Goal: Use online tool/utility: Use online tool/utility

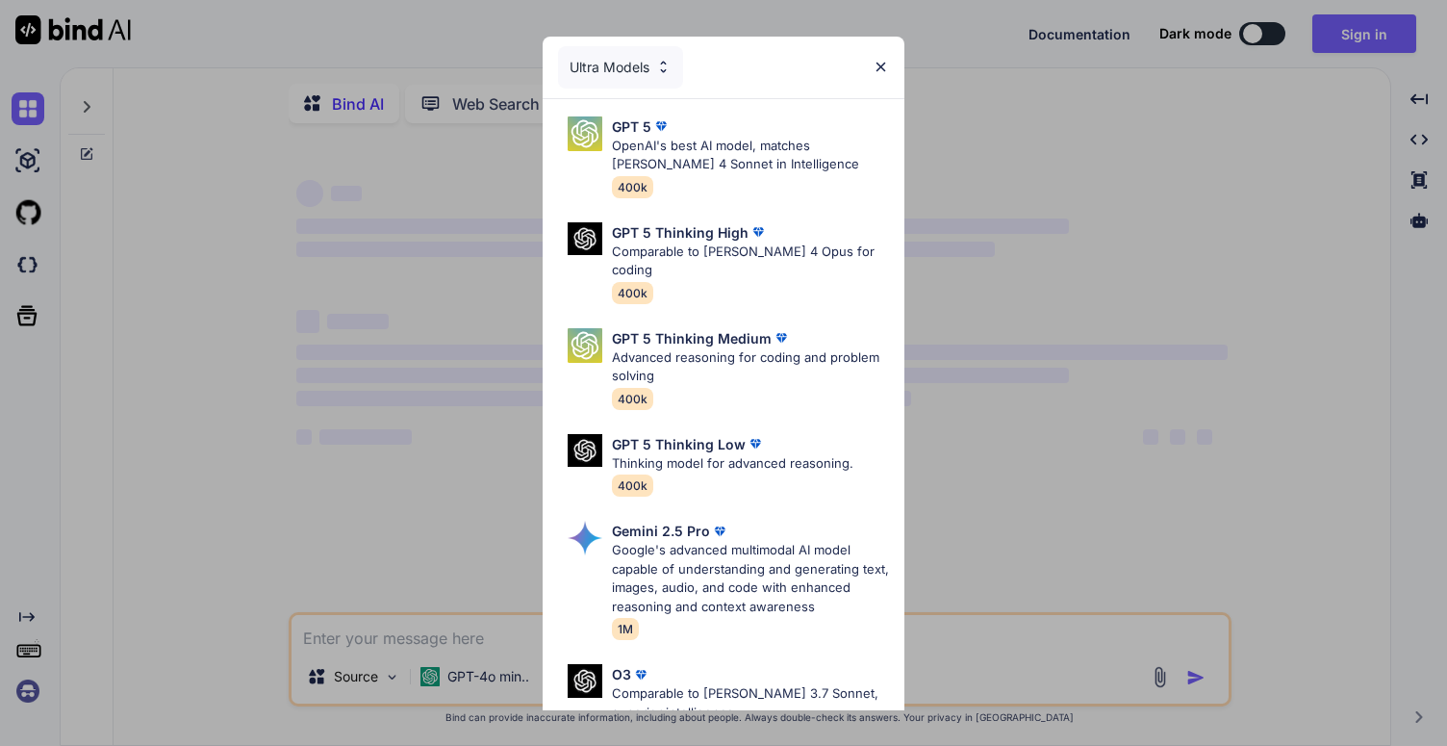
click at [885, 64] on img at bounding box center [881, 67] width 16 height 16
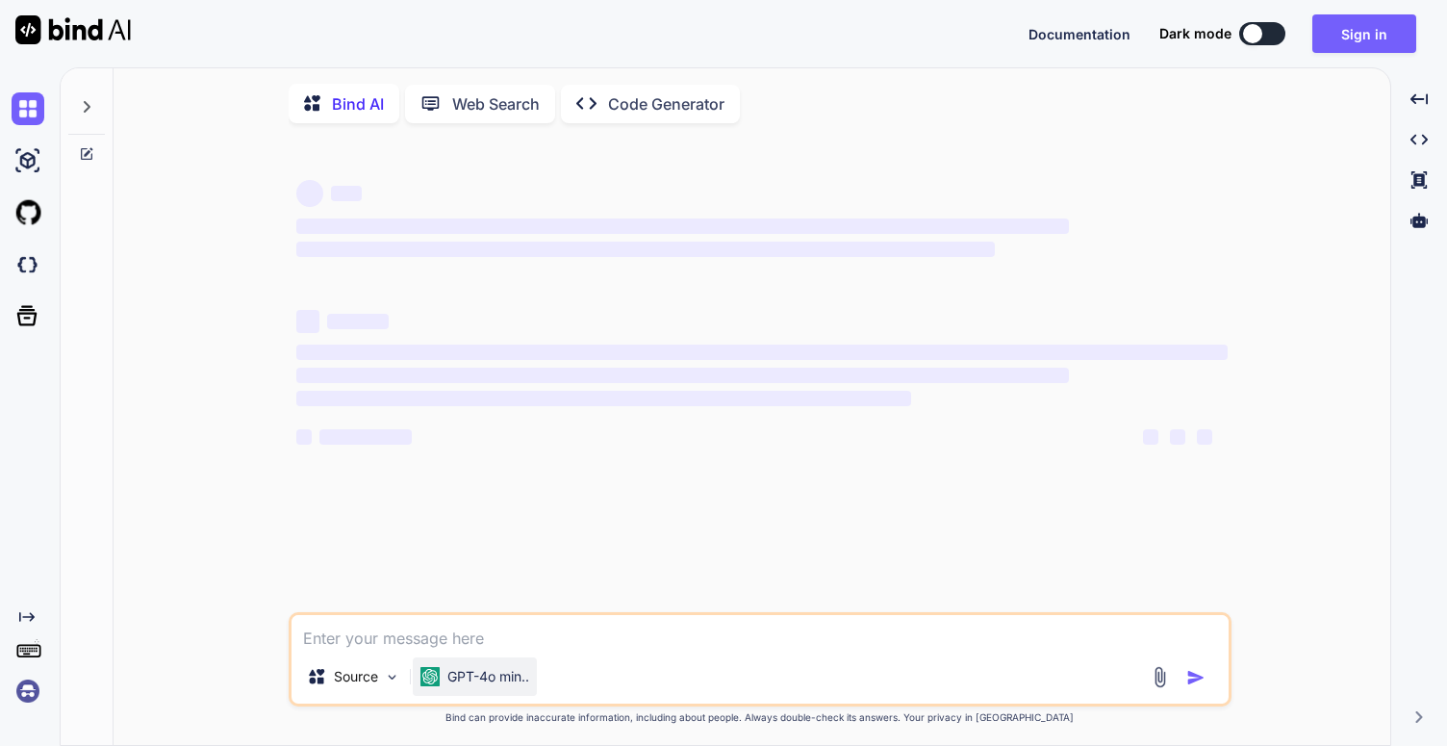
click at [494, 686] on p "GPT-4o min.." at bounding box center [488, 676] width 82 height 19
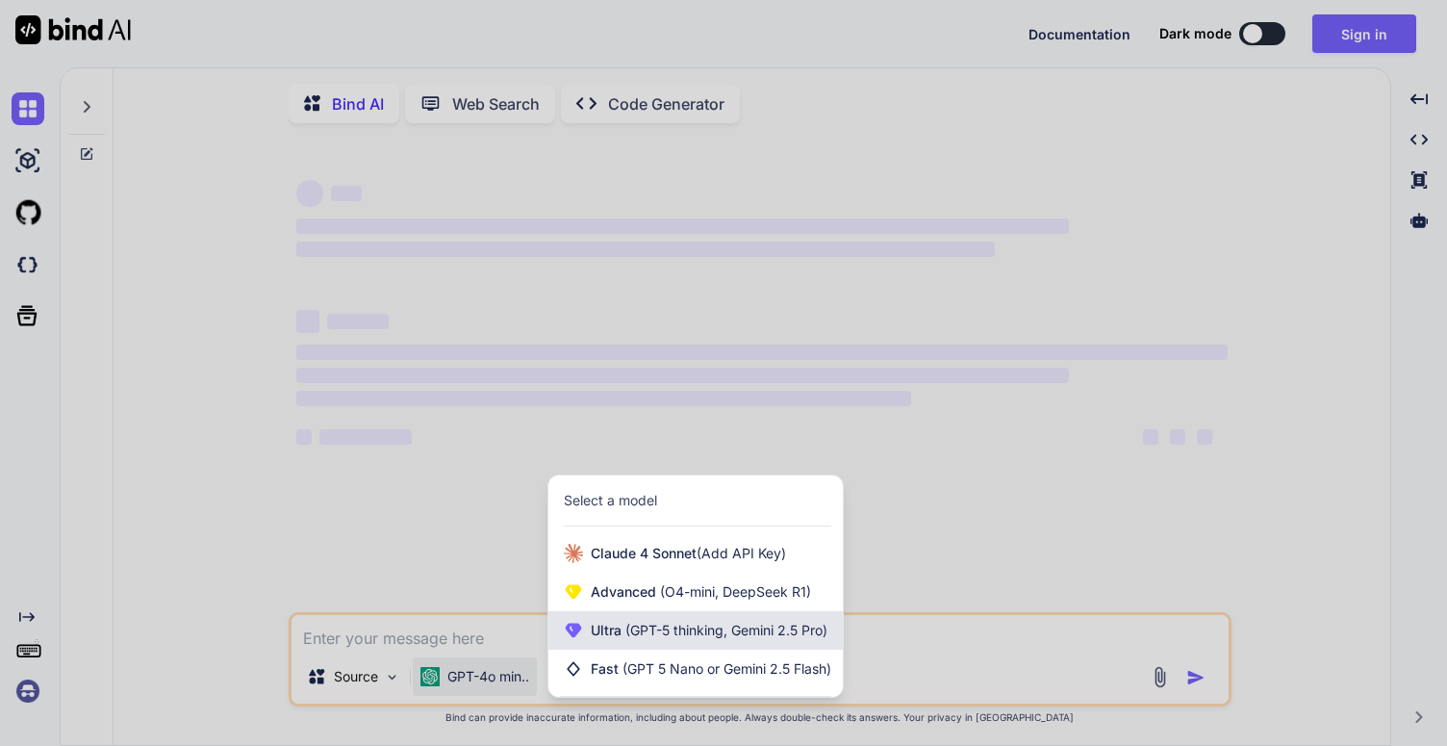
click at [644, 629] on span "(GPT-5 thinking, Gemini 2.5 Pro)" at bounding box center [724, 629] width 206 height 16
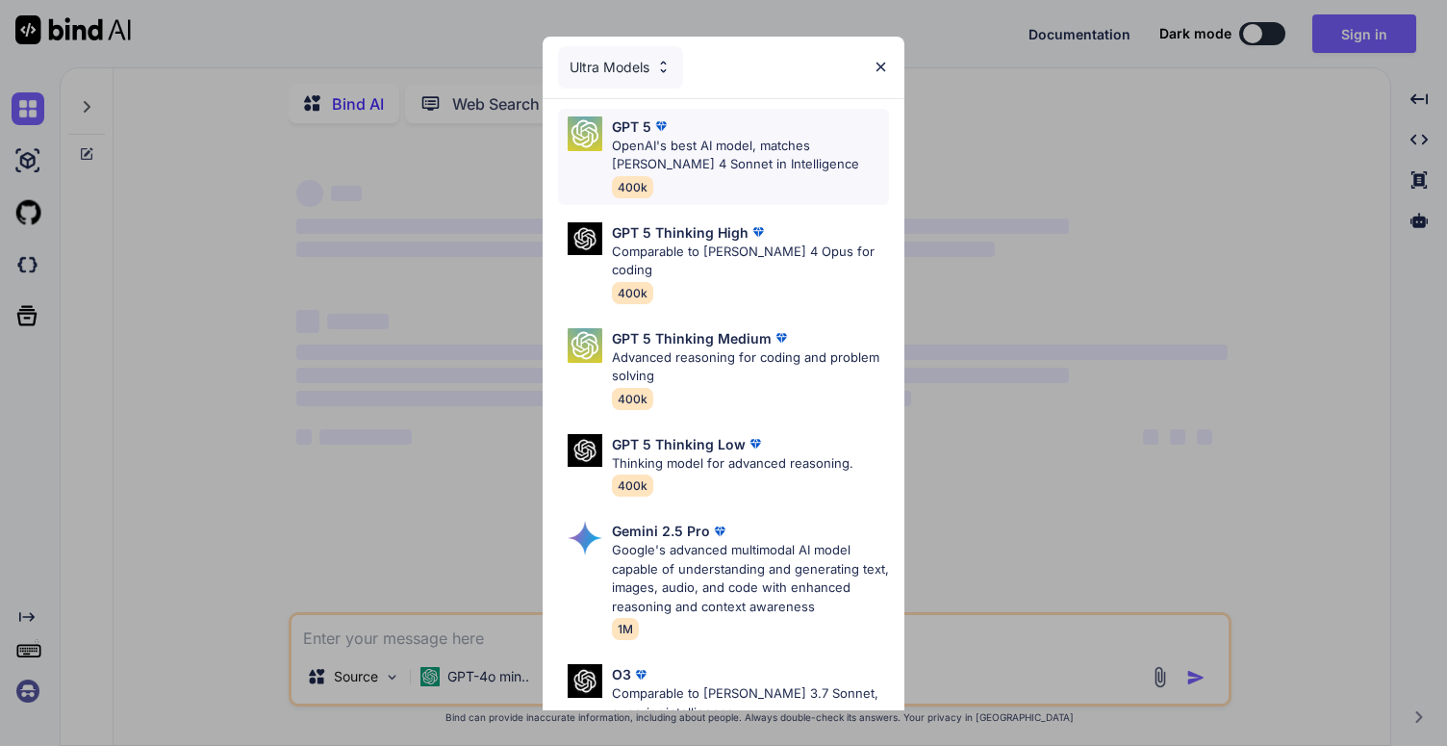
click at [713, 158] on p "OpenAI's best AI model, matches [PERSON_NAME] 4 Sonnet in Intelligence" at bounding box center [750, 156] width 277 height 38
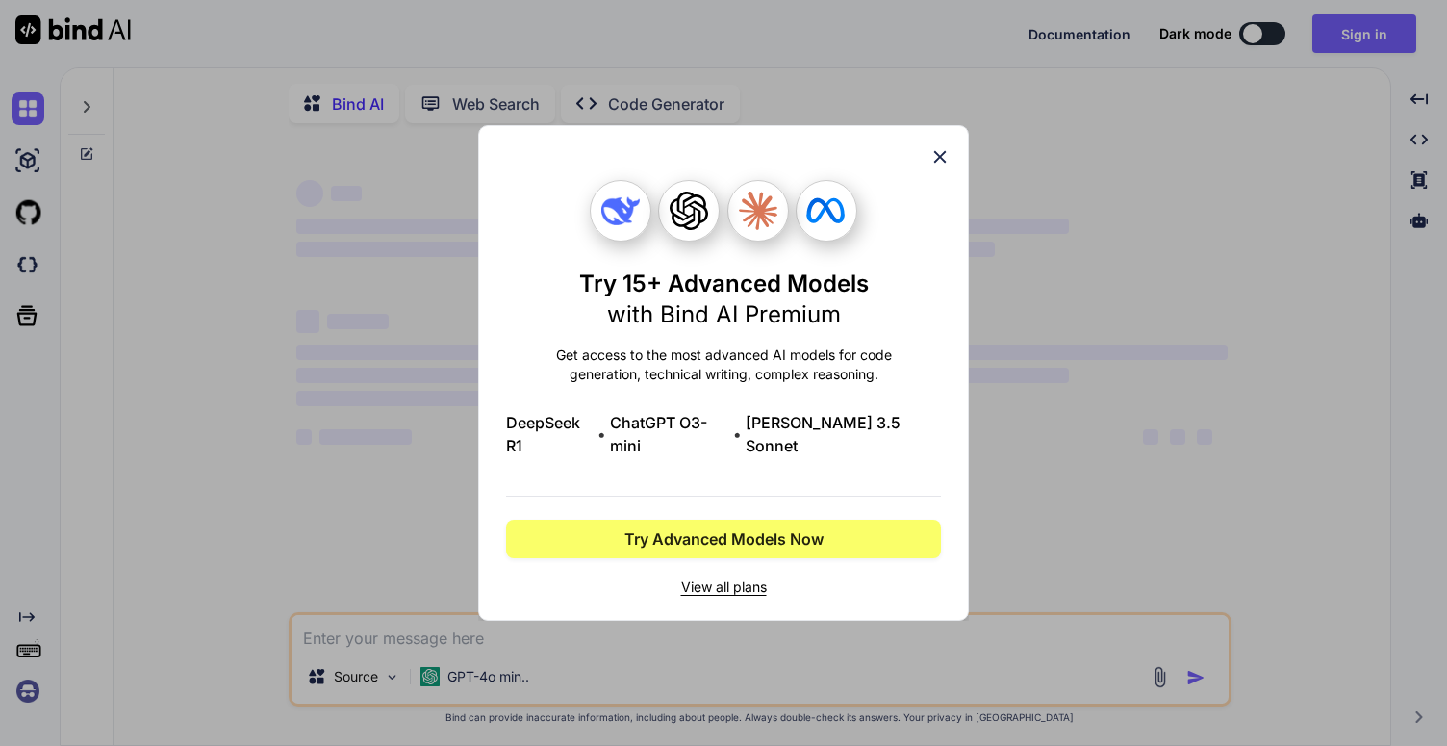
click at [937, 164] on icon at bounding box center [940, 157] width 13 height 13
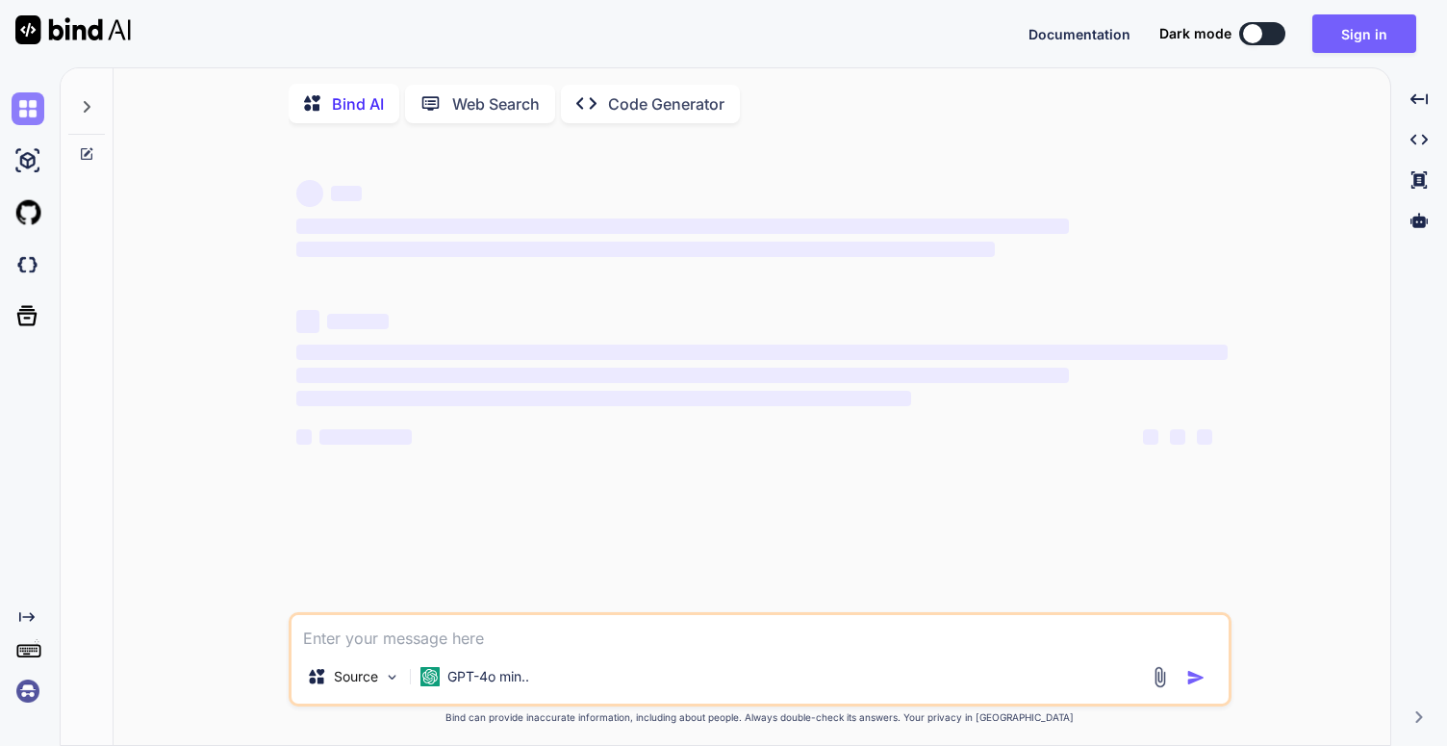
click at [31, 105] on img at bounding box center [28, 108] width 33 height 33
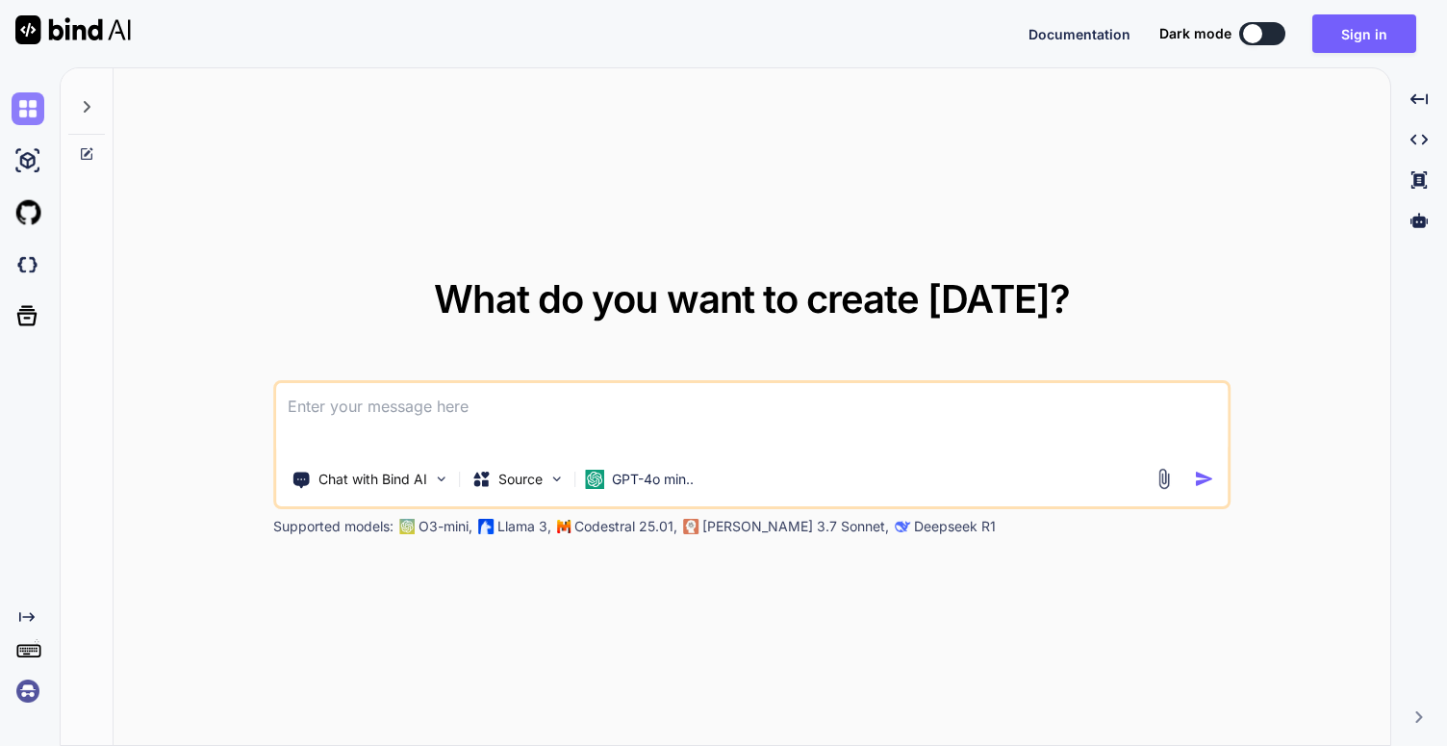
click at [31, 105] on img at bounding box center [28, 108] width 33 height 33
type textarea "x"
click at [35, 266] on img at bounding box center [28, 264] width 33 height 33
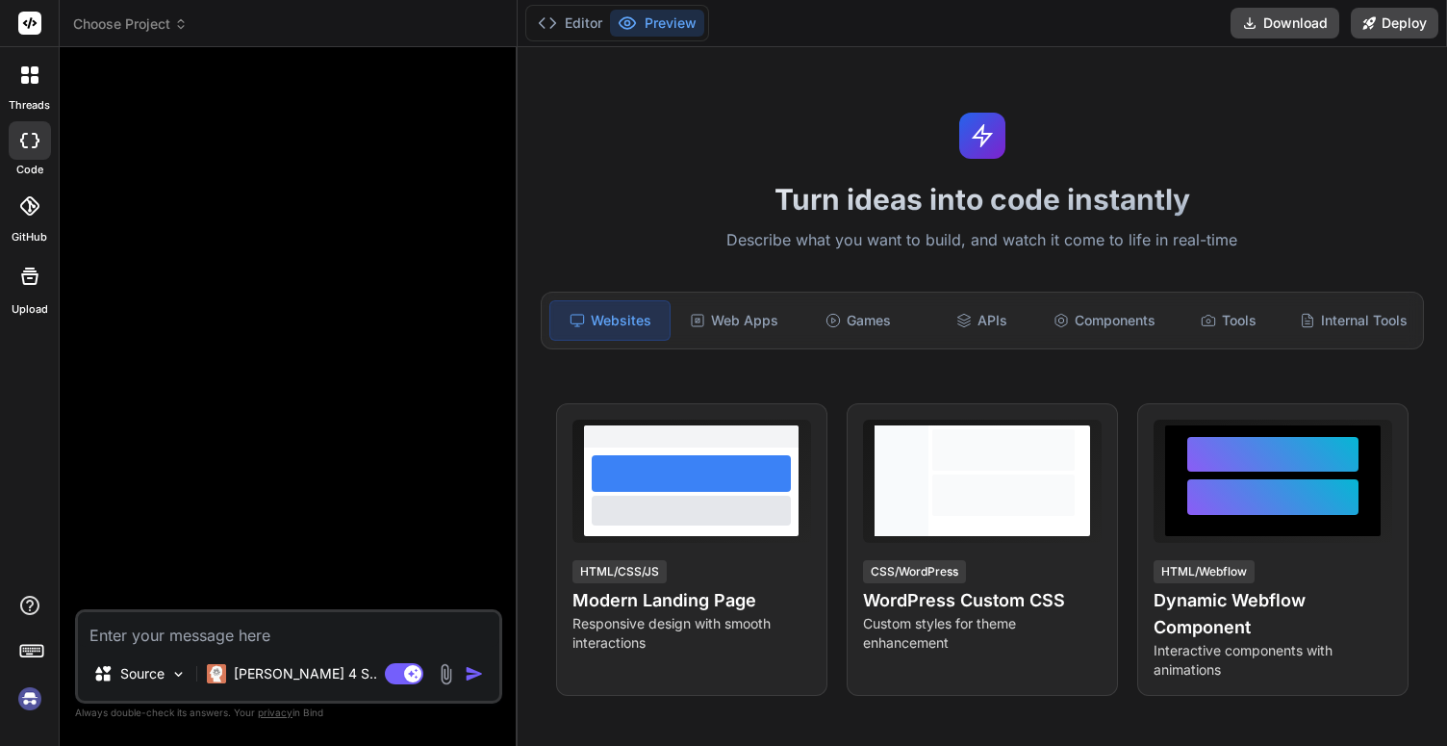
type textarea "x"
click at [726, 316] on div "Web Apps" at bounding box center [733, 320] width 119 height 40
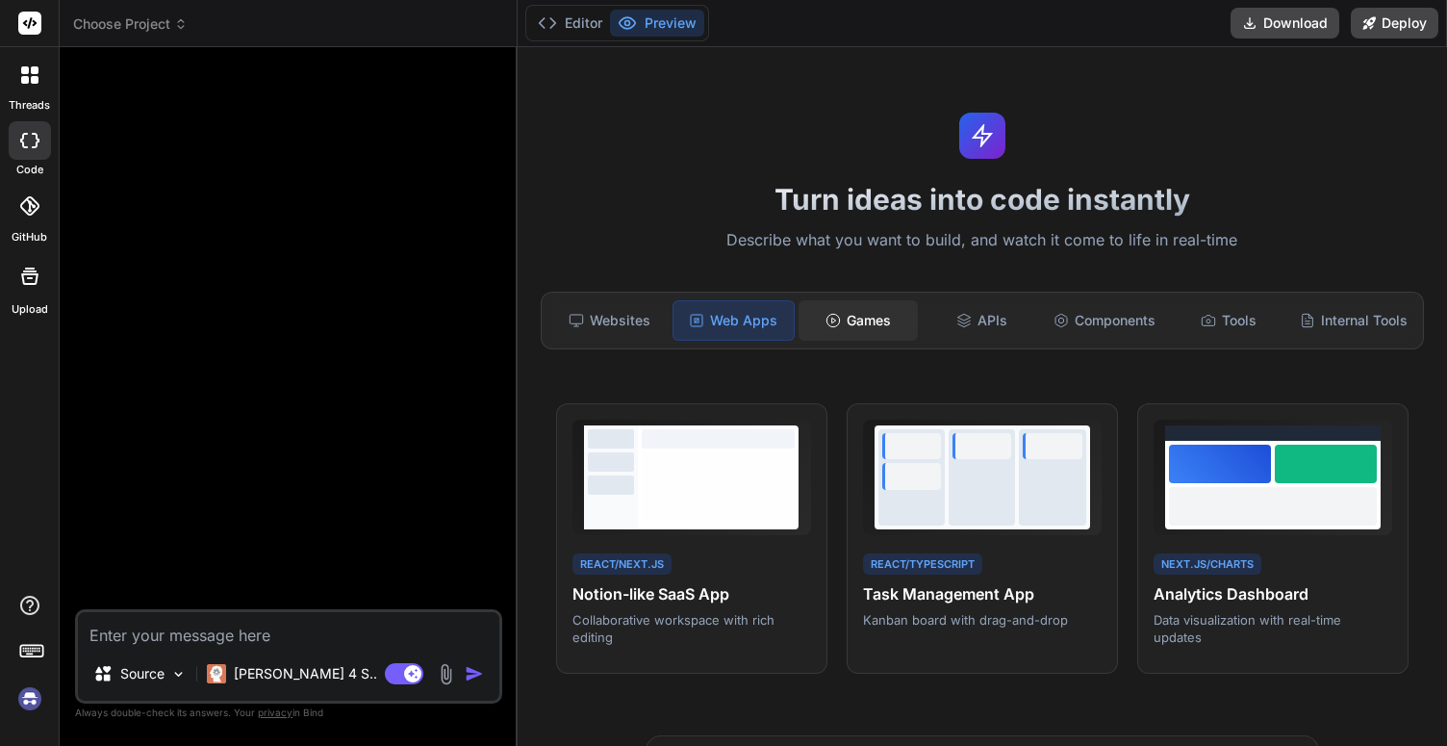
click at [878, 324] on div "Games" at bounding box center [857, 320] width 119 height 40
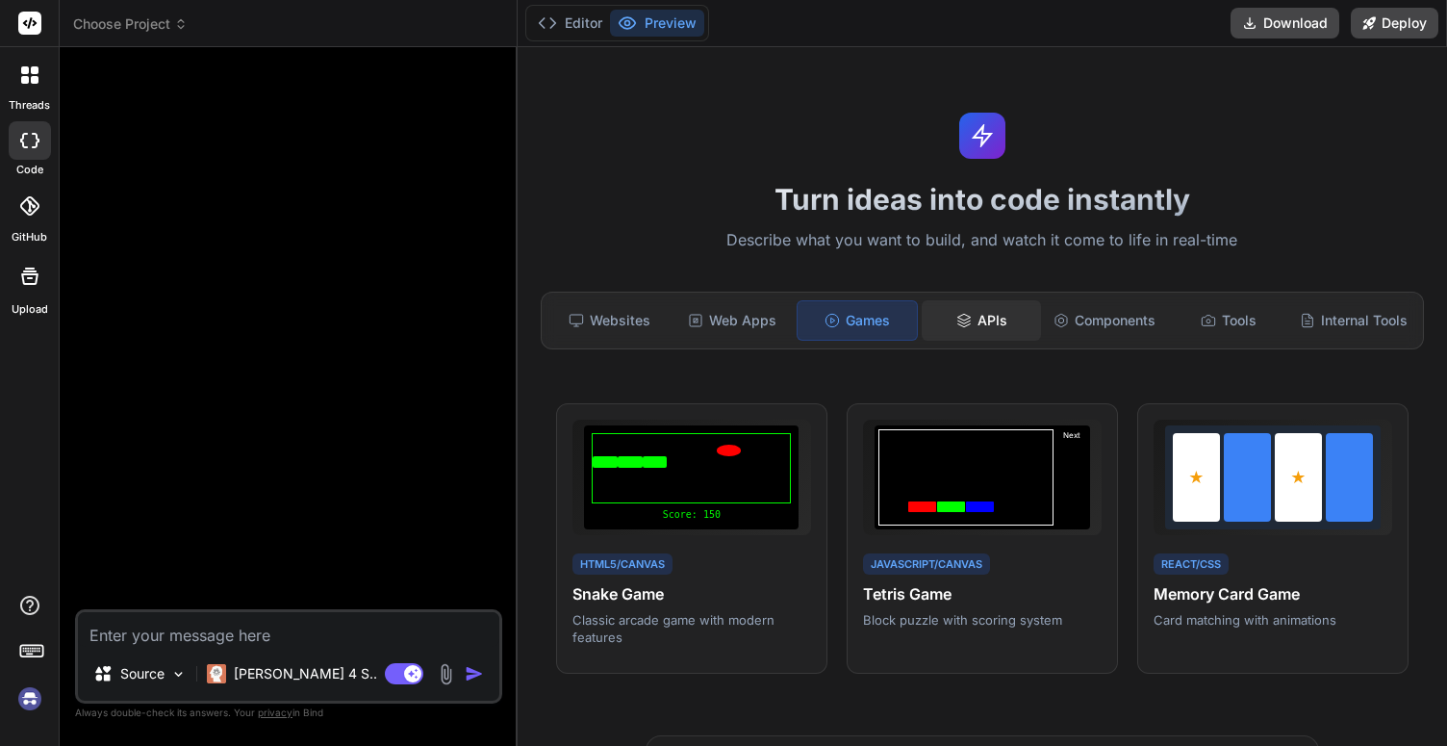
click at [986, 306] on div "APIs" at bounding box center [981, 320] width 119 height 40
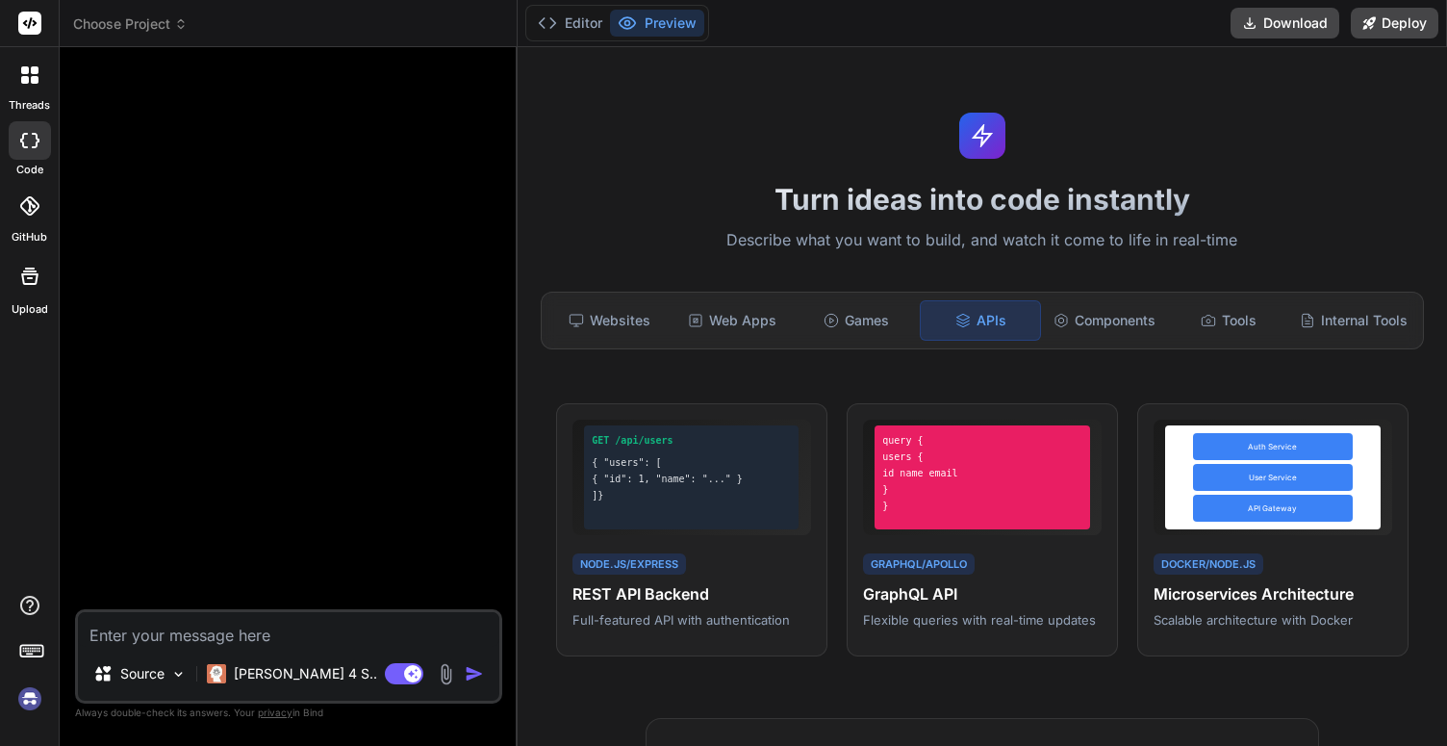
click at [38, 74] on div at bounding box center [30, 75] width 40 height 40
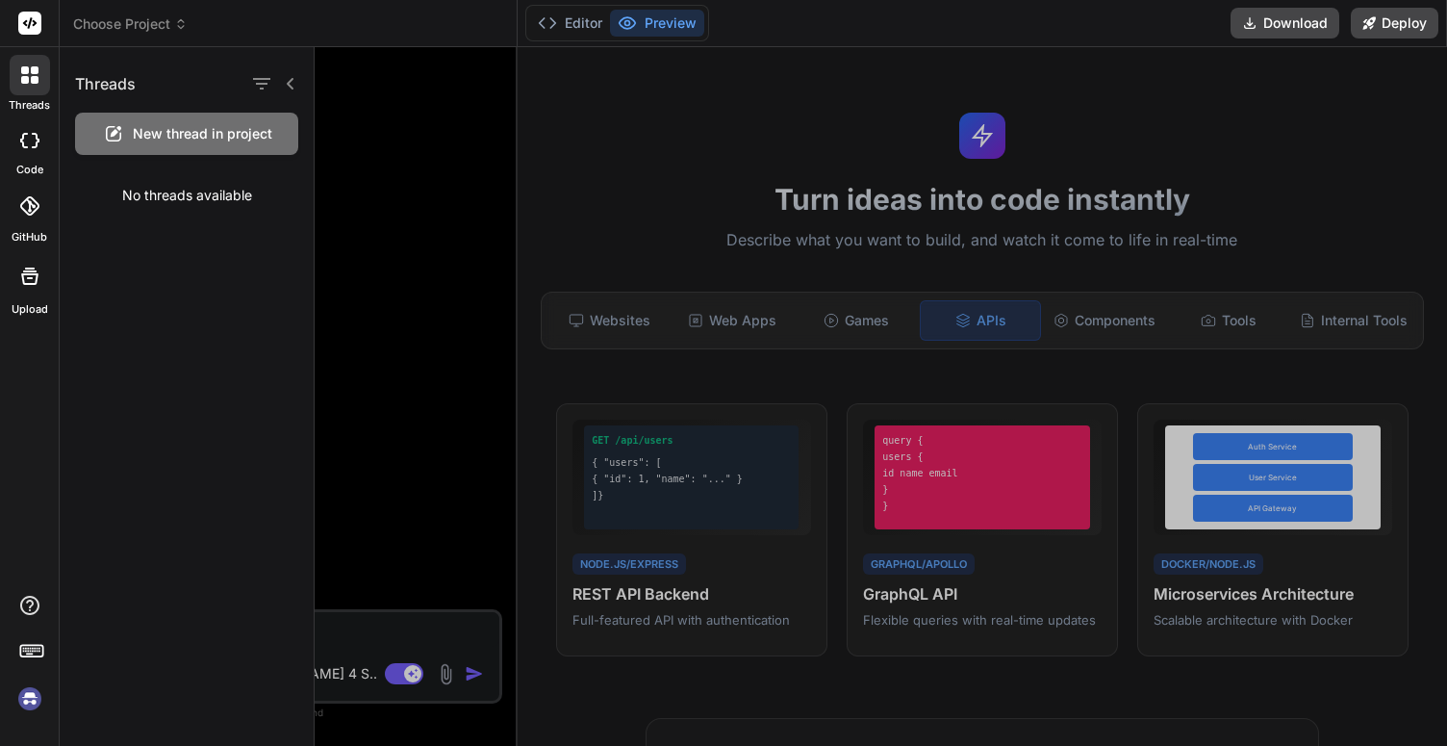
click at [149, 87] on div "Threads" at bounding box center [187, 79] width 254 height 65
click at [229, 24] on div "Choose Project" at bounding box center [288, 23] width 430 height 19
click at [335, 108] on div at bounding box center [881, 396] width 1132 height 698
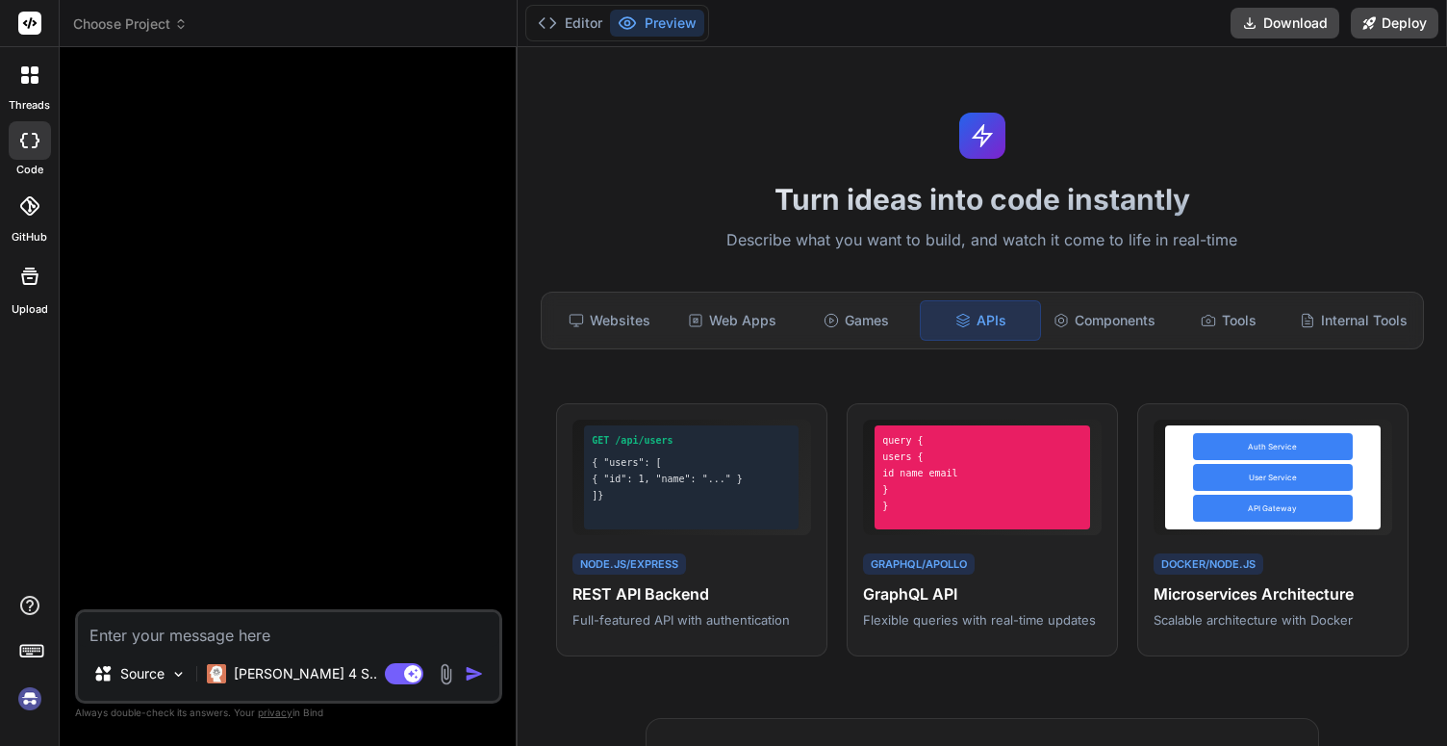
click at [605, 170] on div "Turn ideas into code instantly Describe what you want to build, and watch it co…" at bounding box center [982, 396] width 929 height 698
click at [570, 26] on button "Editor" at bounding box center [570, 23] width 80 height 27
